Goal: Task Accomplishment & Management: Manage account settings

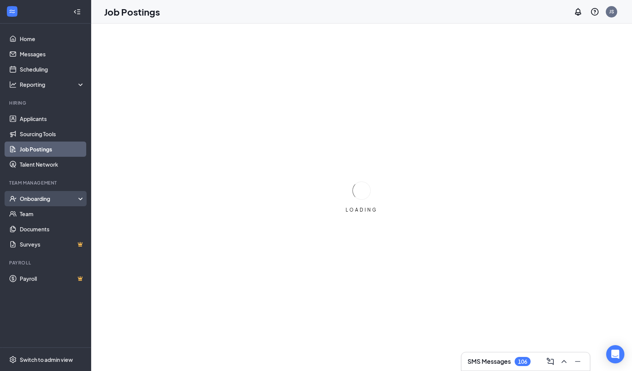
click at [36, 199] on div "Onboarding" at bounding box center [49, 199] width 59 height 8
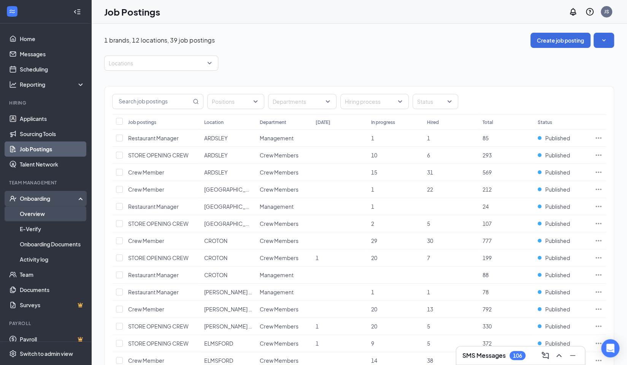
click at [36, 214] on link "Overview" at bounding box center [52, 213] width 65 height 15
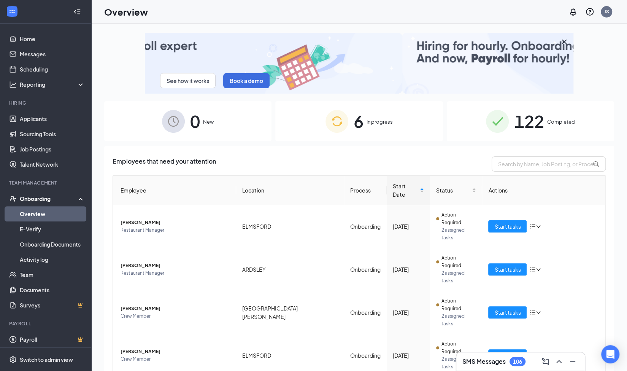
click at [554, 120] on span "Completed" at bounding box center [561, 122] width 28 height 8
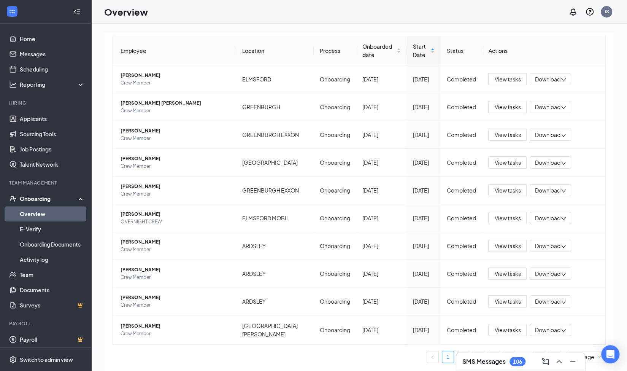
scroll to position [34, 0]
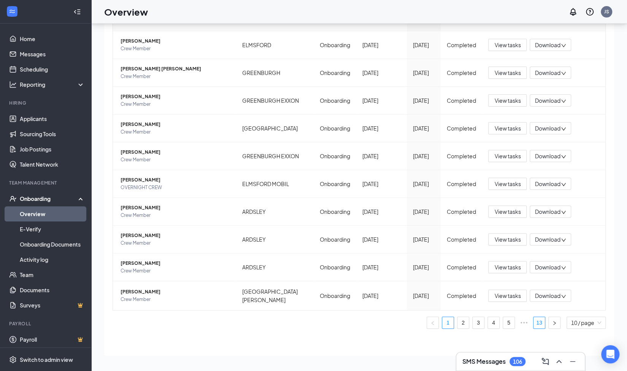
click at [533, 324] on link "13" at bounding box center [538, 322] width 11 height 11
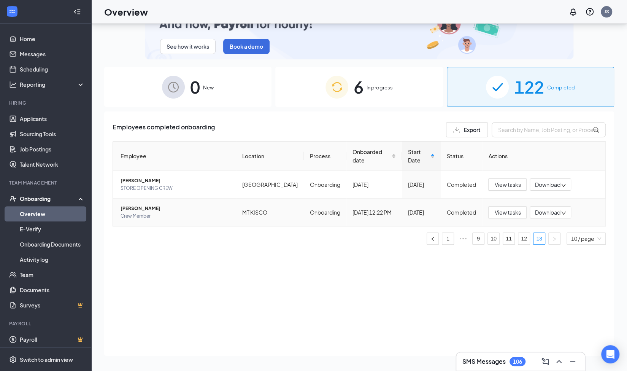
click at [231, 215] on td "[PERSON_NAME] Crew Member" at bounding box center [174, 211] width 123 height 27
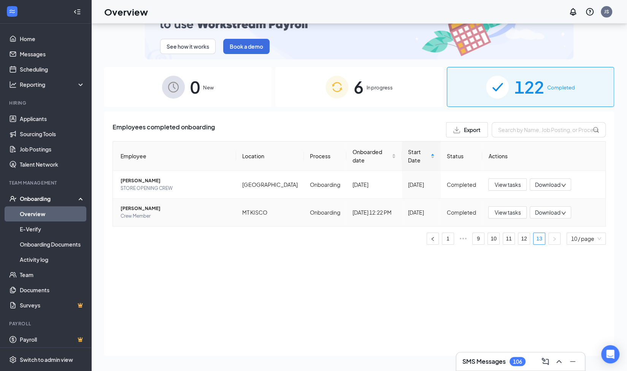
click at [151, 213] on span "Crew Member" at bounding box center [174, 216] width 109 height 8
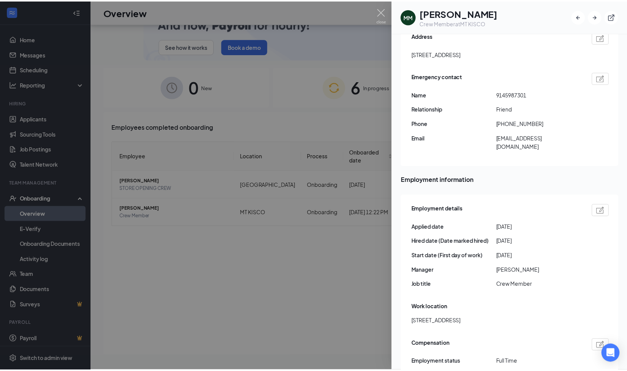
scroll to position [362, 0]
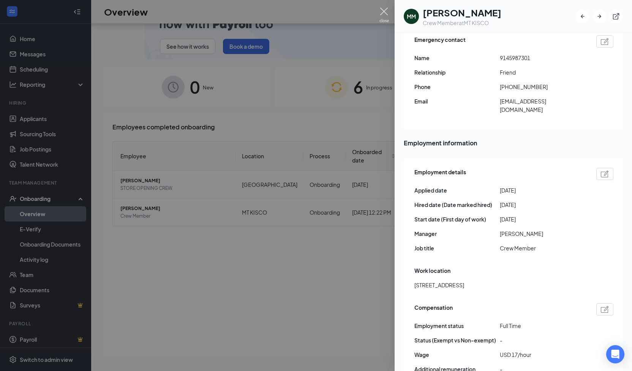
click at [383, 12] on img at bounding box center [385, 15] width 10 height 15
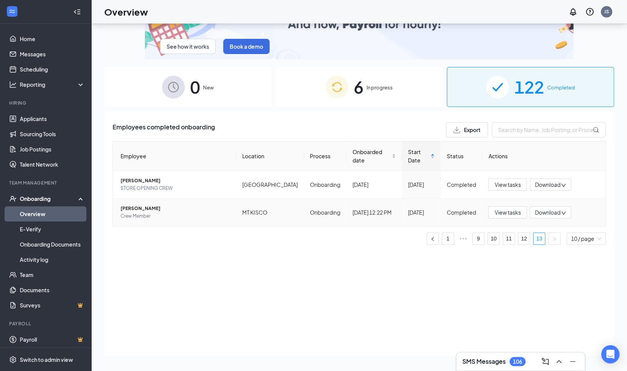
click at [542, 214] on span "Download" at bounding box center [546, 212] width 25 height 8
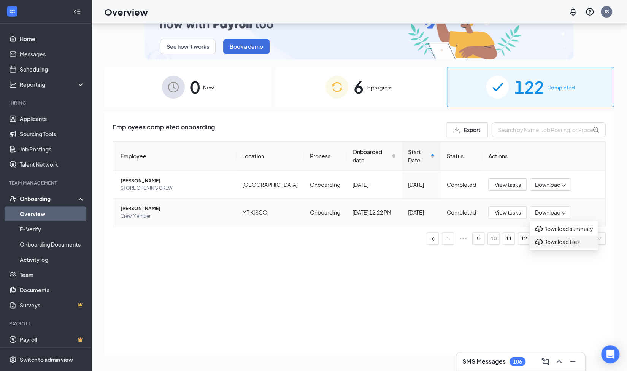
click at [561, 246] on div "Download files" at bounding box center [563, 241] width 59 height 9
